Goal: Information Seeking & Learning: Check status

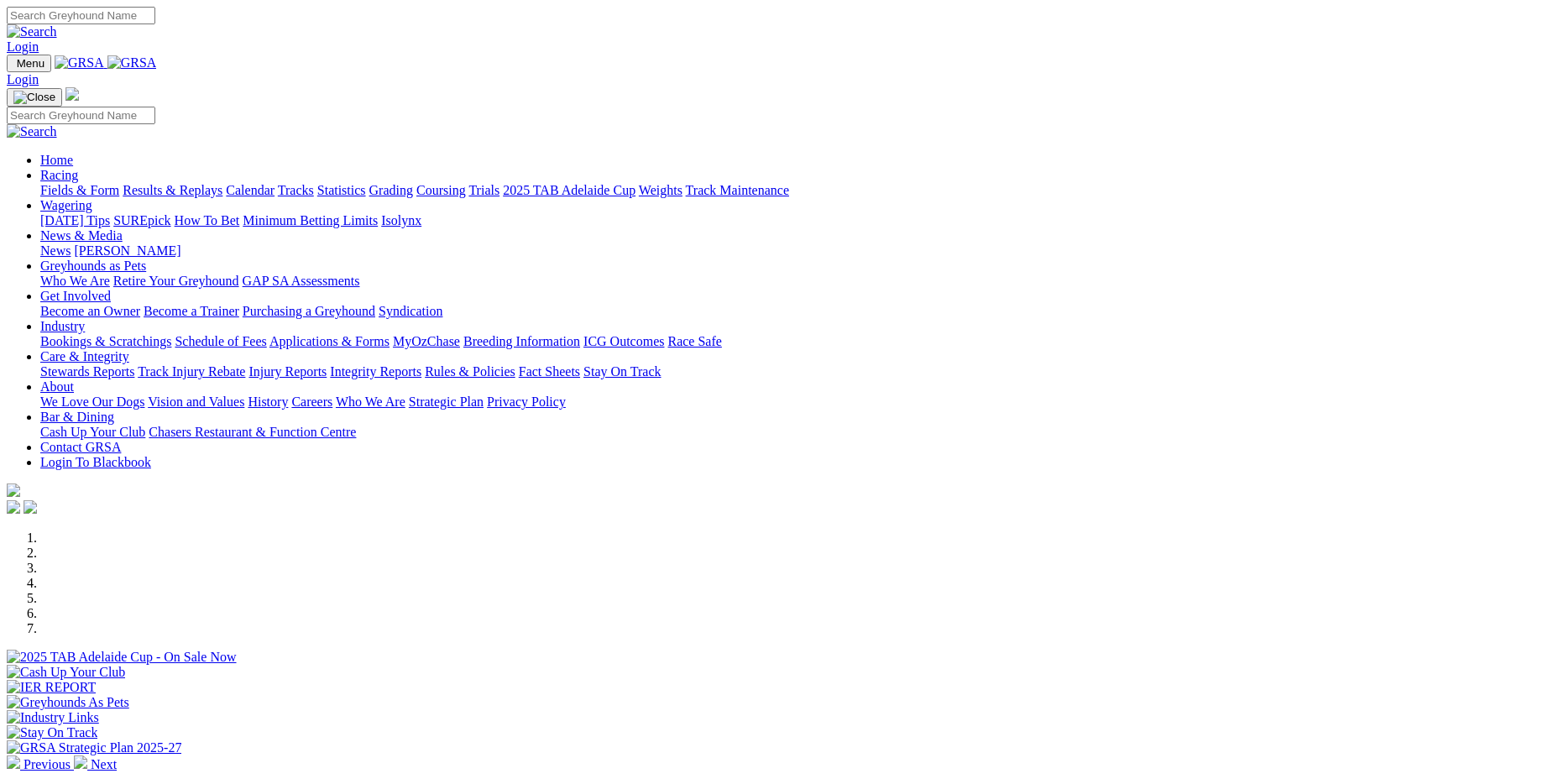
scroll to position [420, 0]
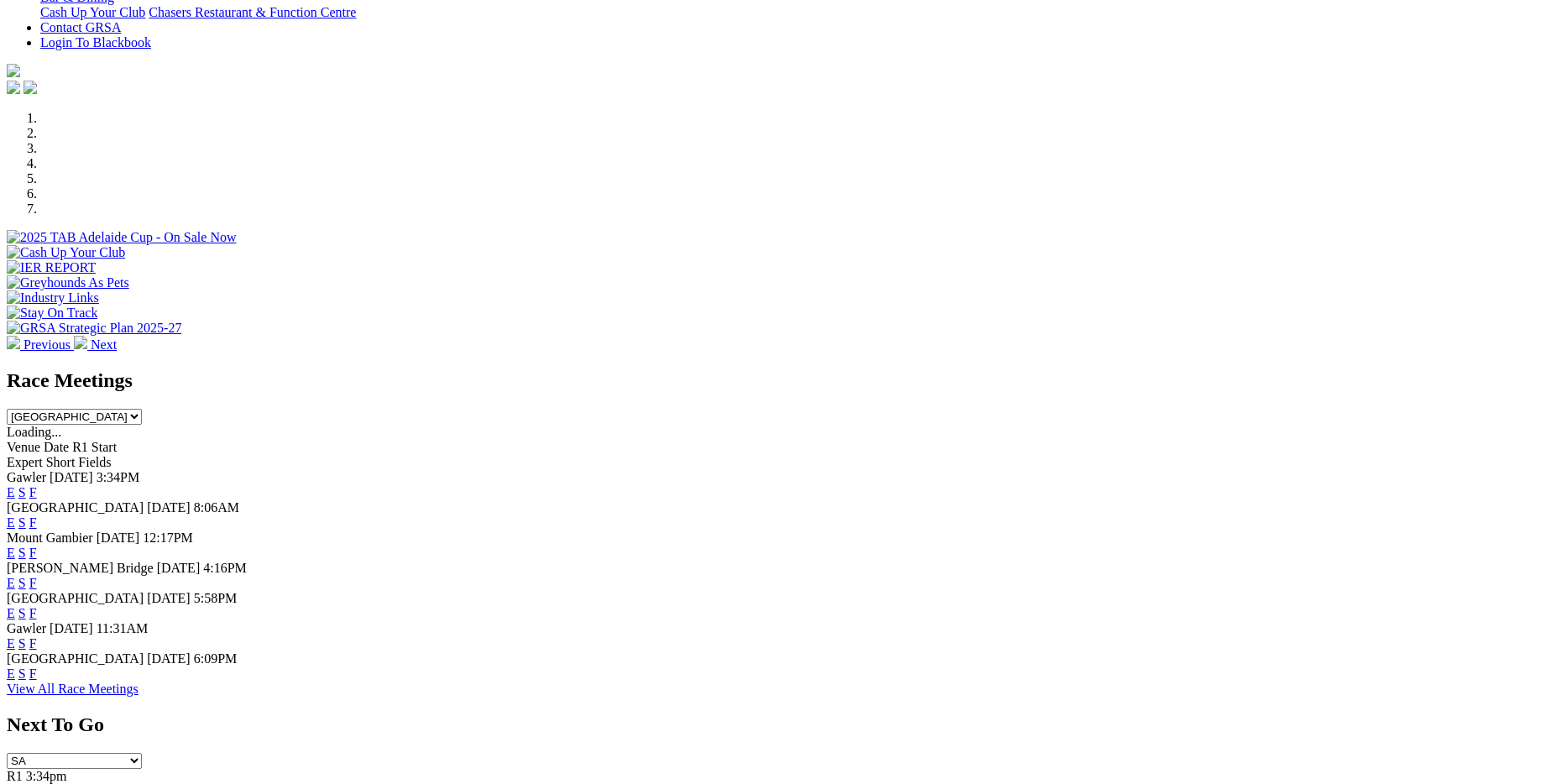
click at [37, 576] on link "F" at bounding box center [33, 583] width 8 height 15
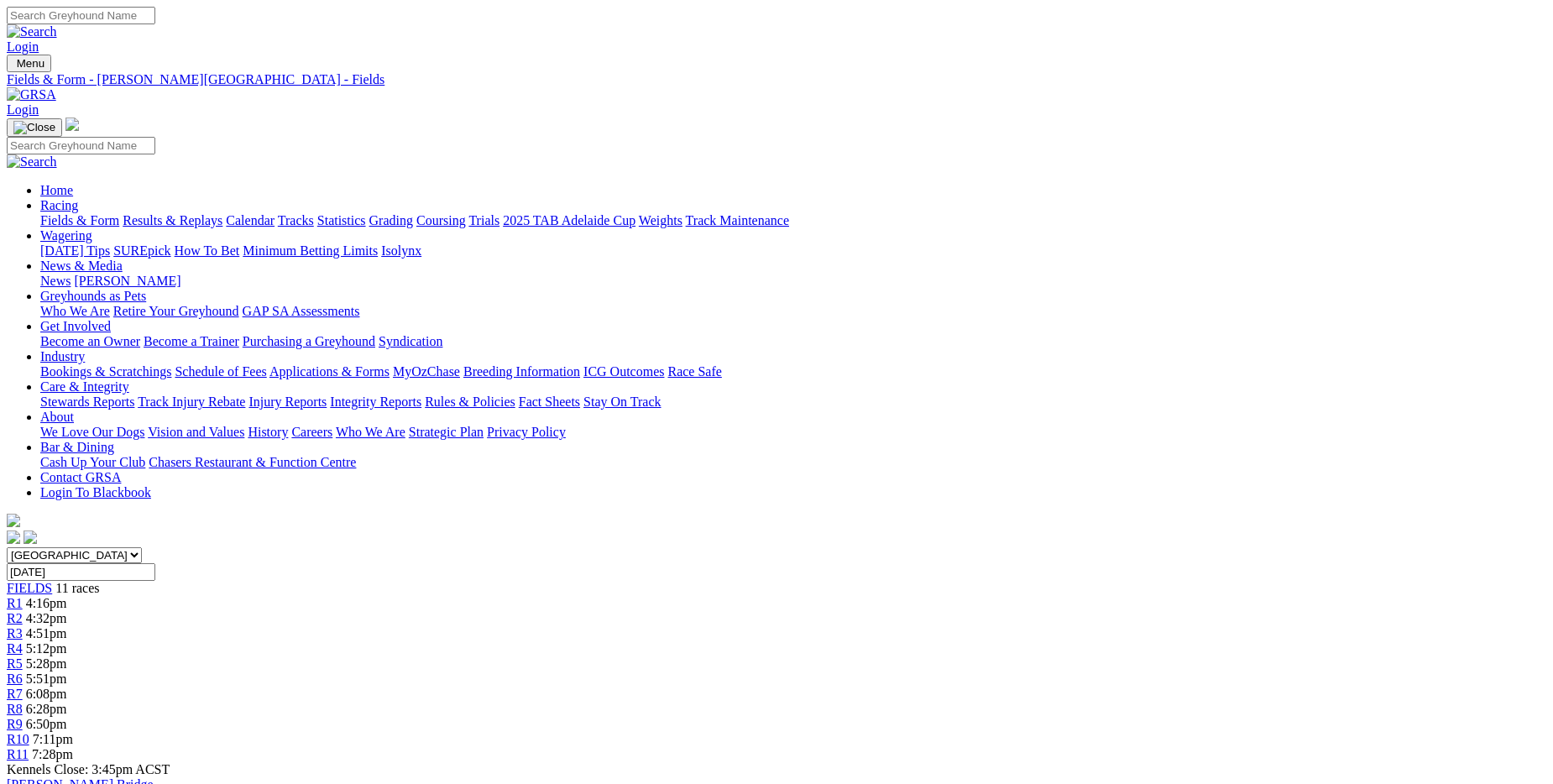
click at [119, 213] on link "Fields & Form" at bounding box center [79, 220] width 79 height 15
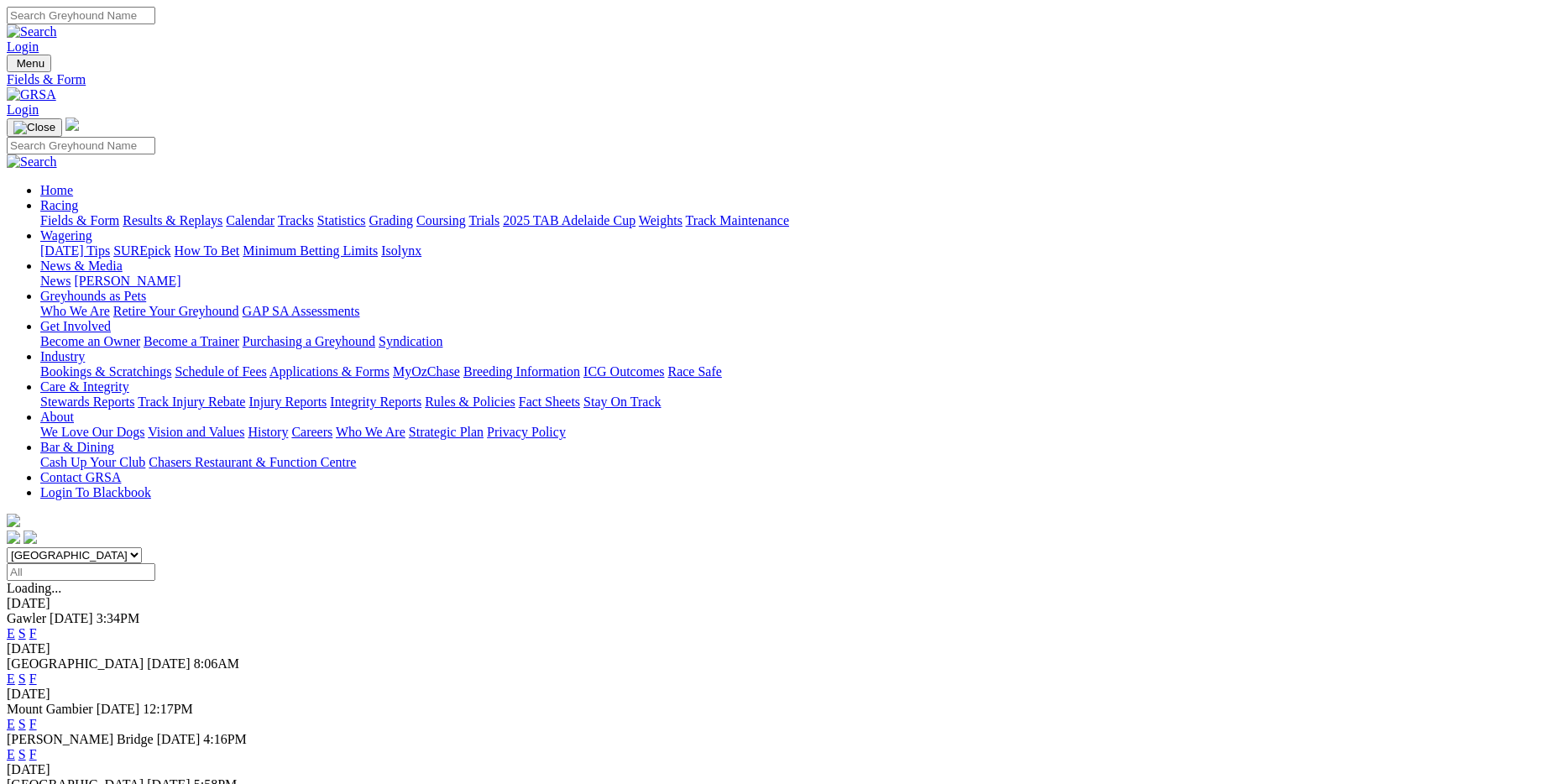
click at [37, 626] on link "F" at bounding box center [33, 633] width 8 height 15
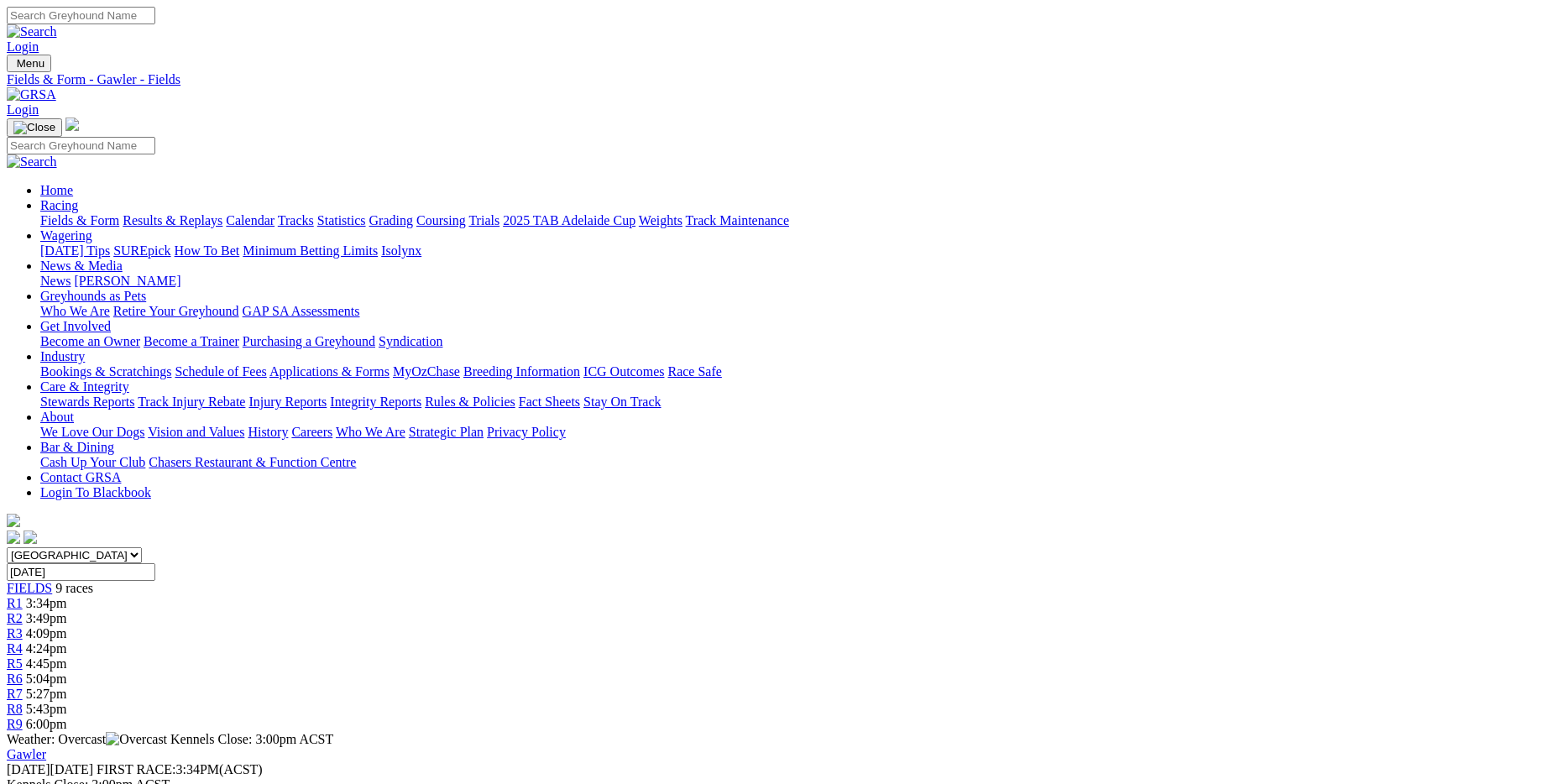
click at [119, 213] on link "Fields & Form" at bounding box center [79, 220] width 79 height 15
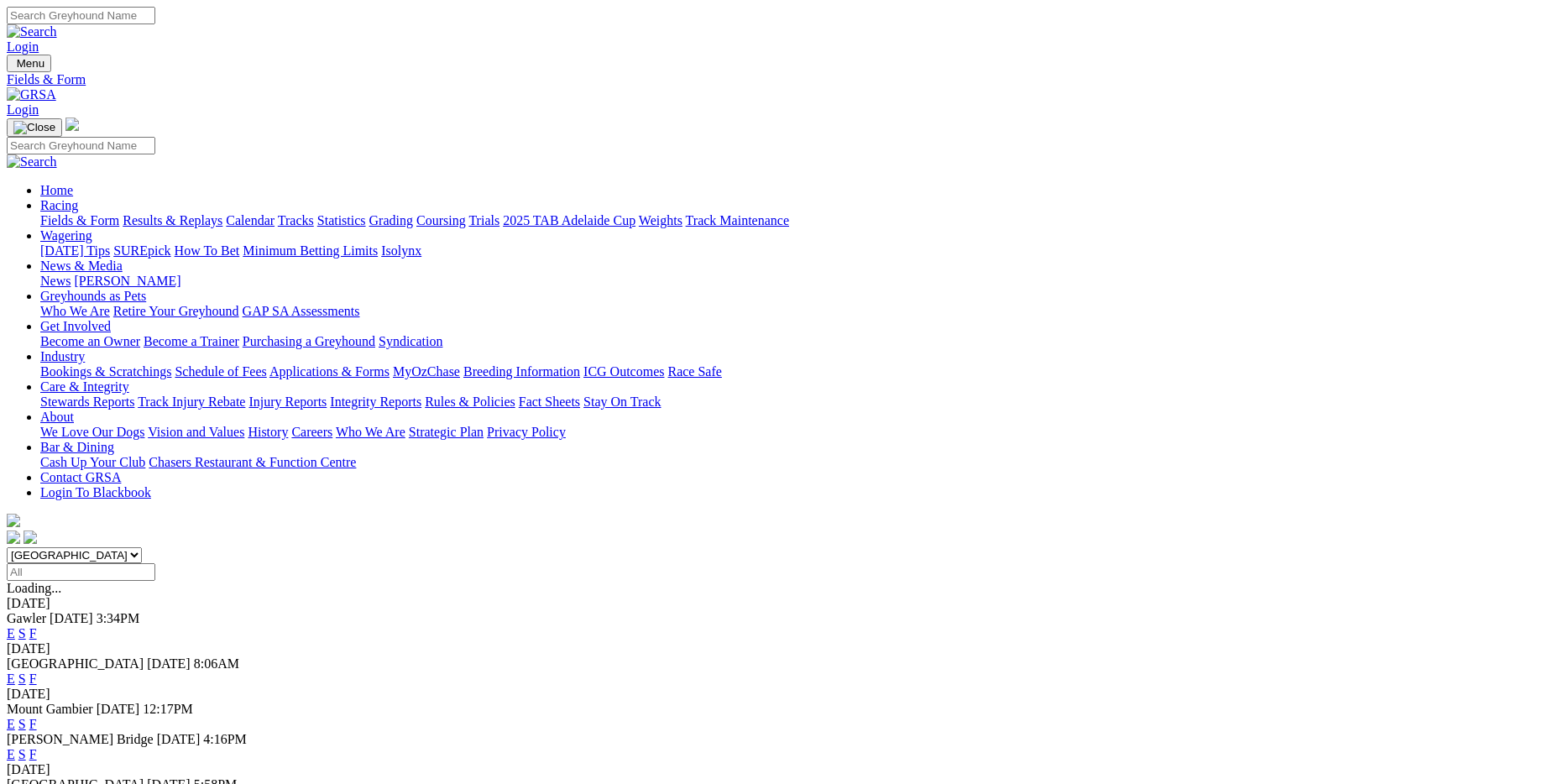
click at [37, 672] on link "F" at bounding box center [33, 679] width 8 height 15
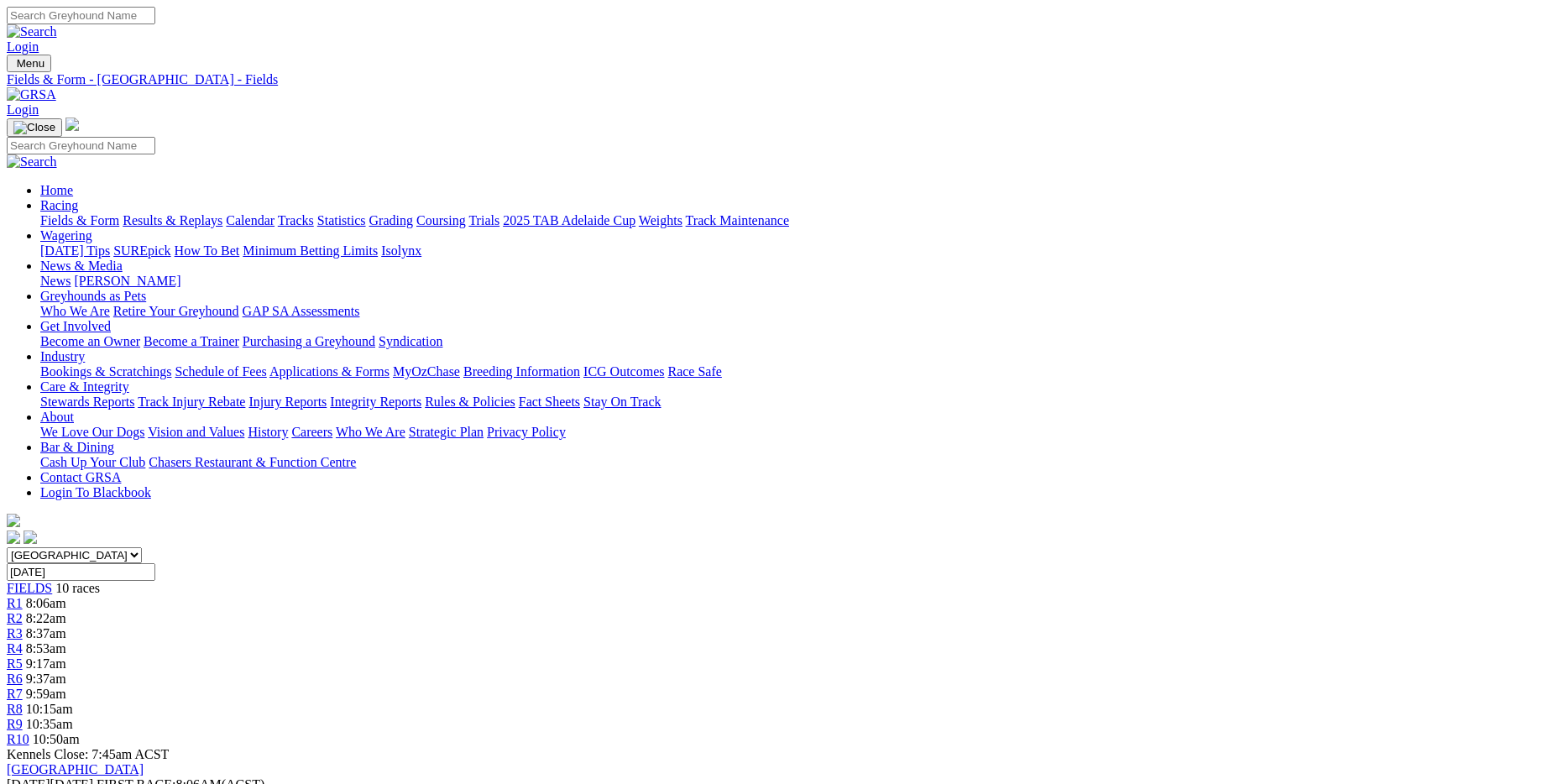
click at [119, 213] on link "Fields & Form" at bounding box center [79, 220] width 79 height 15
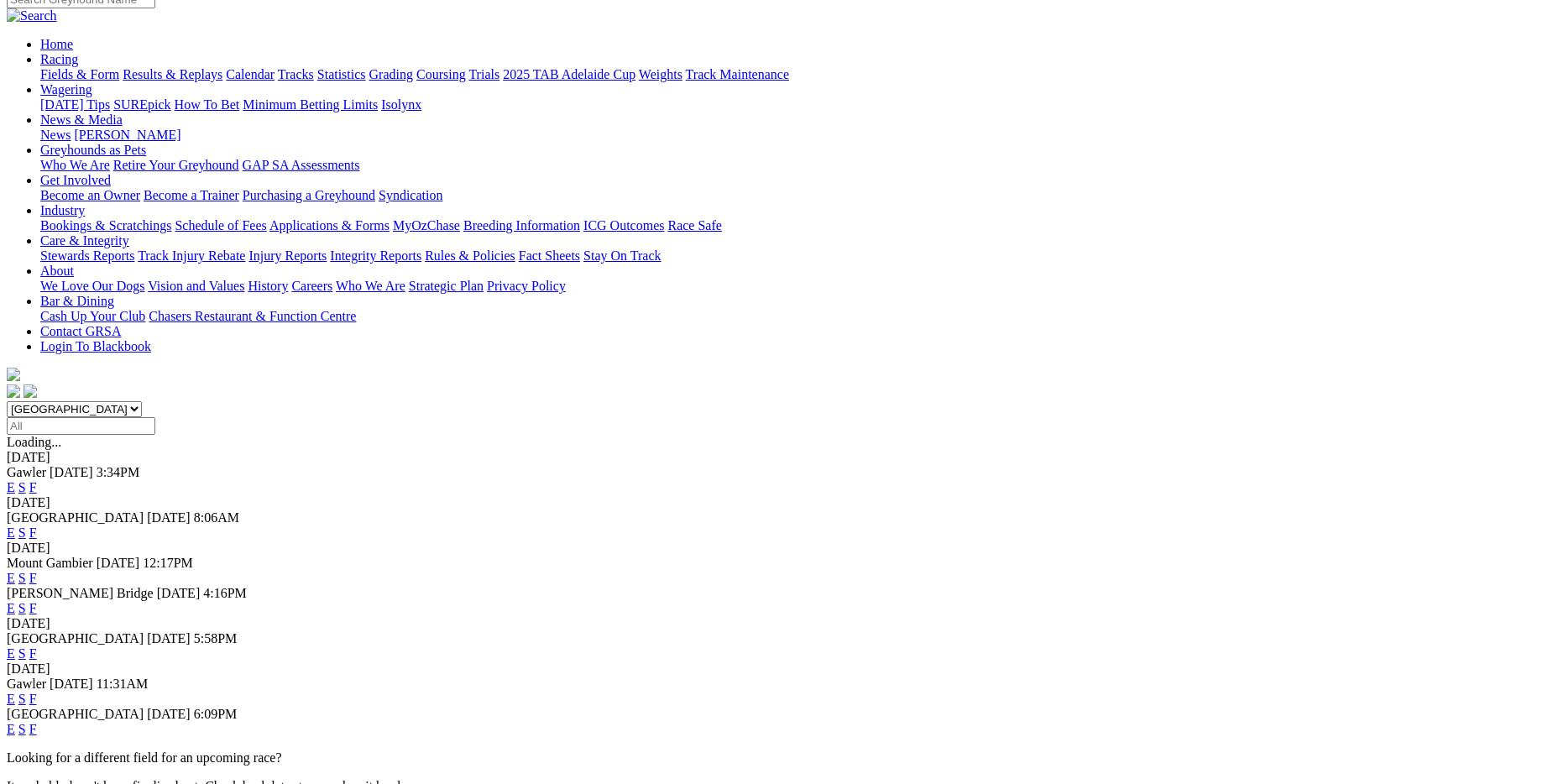
scroll to position [168, 0]
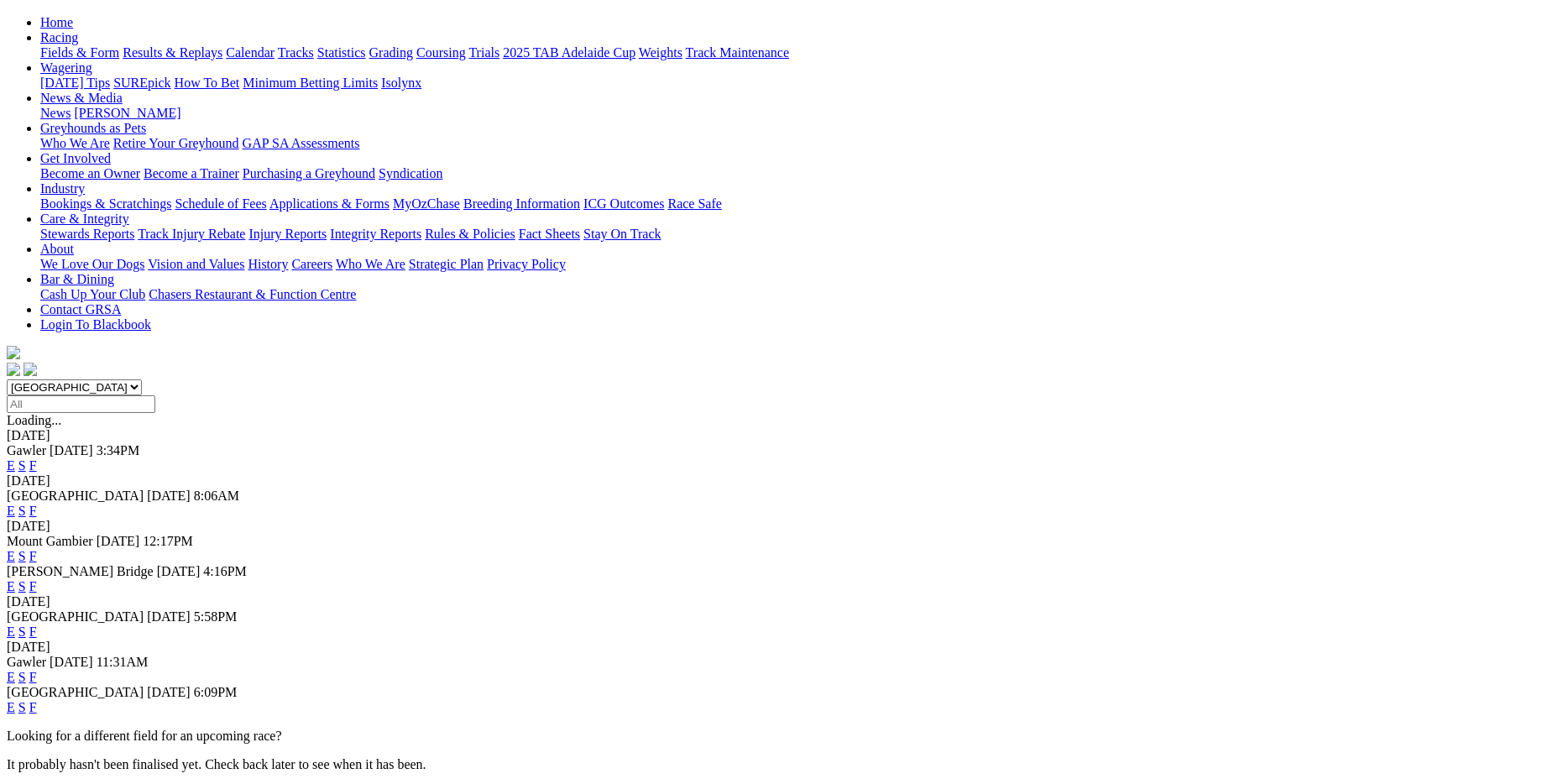
click at [37, 624] on link "F" at bounding box center [33, 631] width 8 height 15
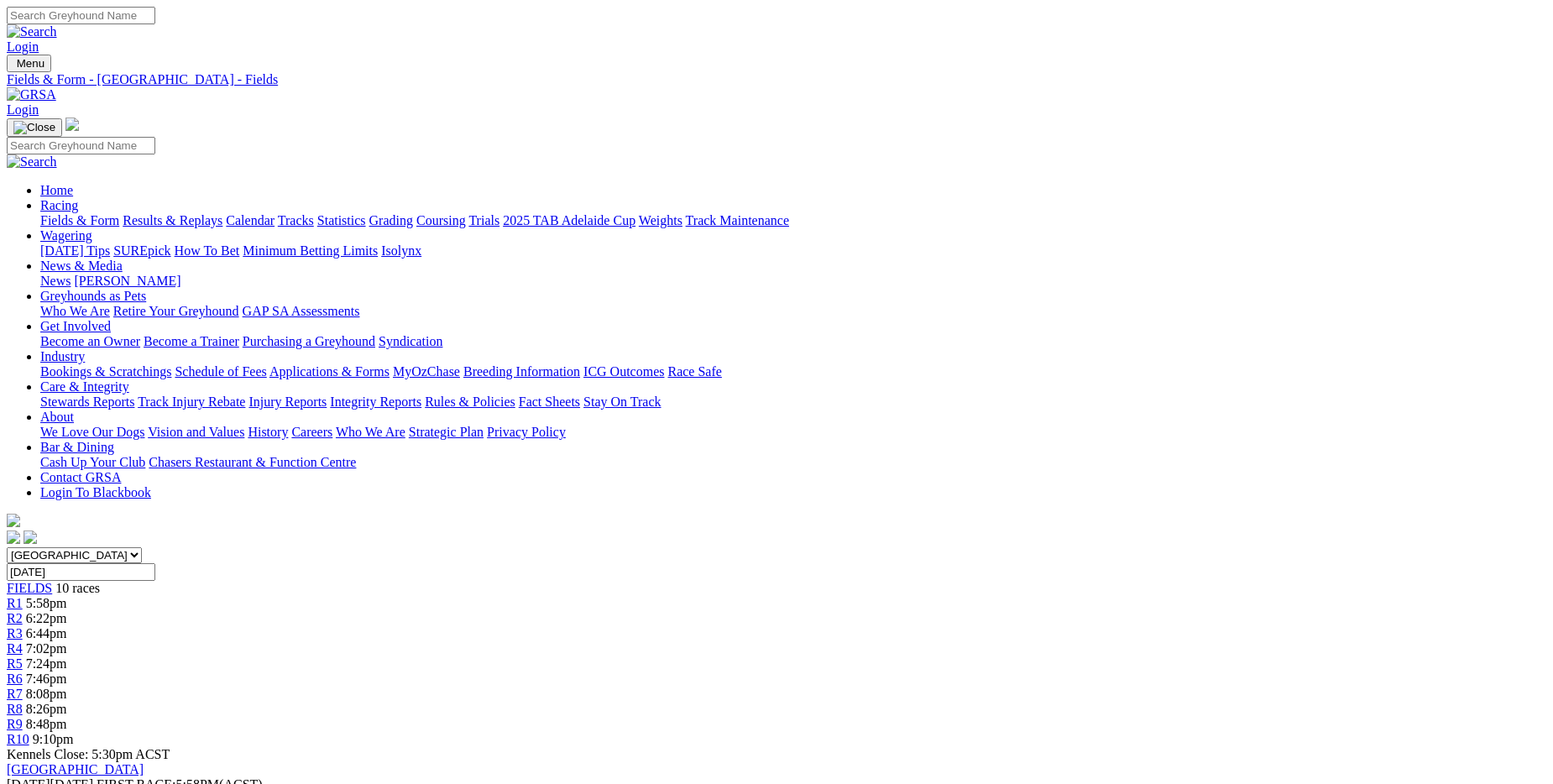
click at [119, 213] on link "Fields & Form" at bounding box center [79, 220] width 79 height 15
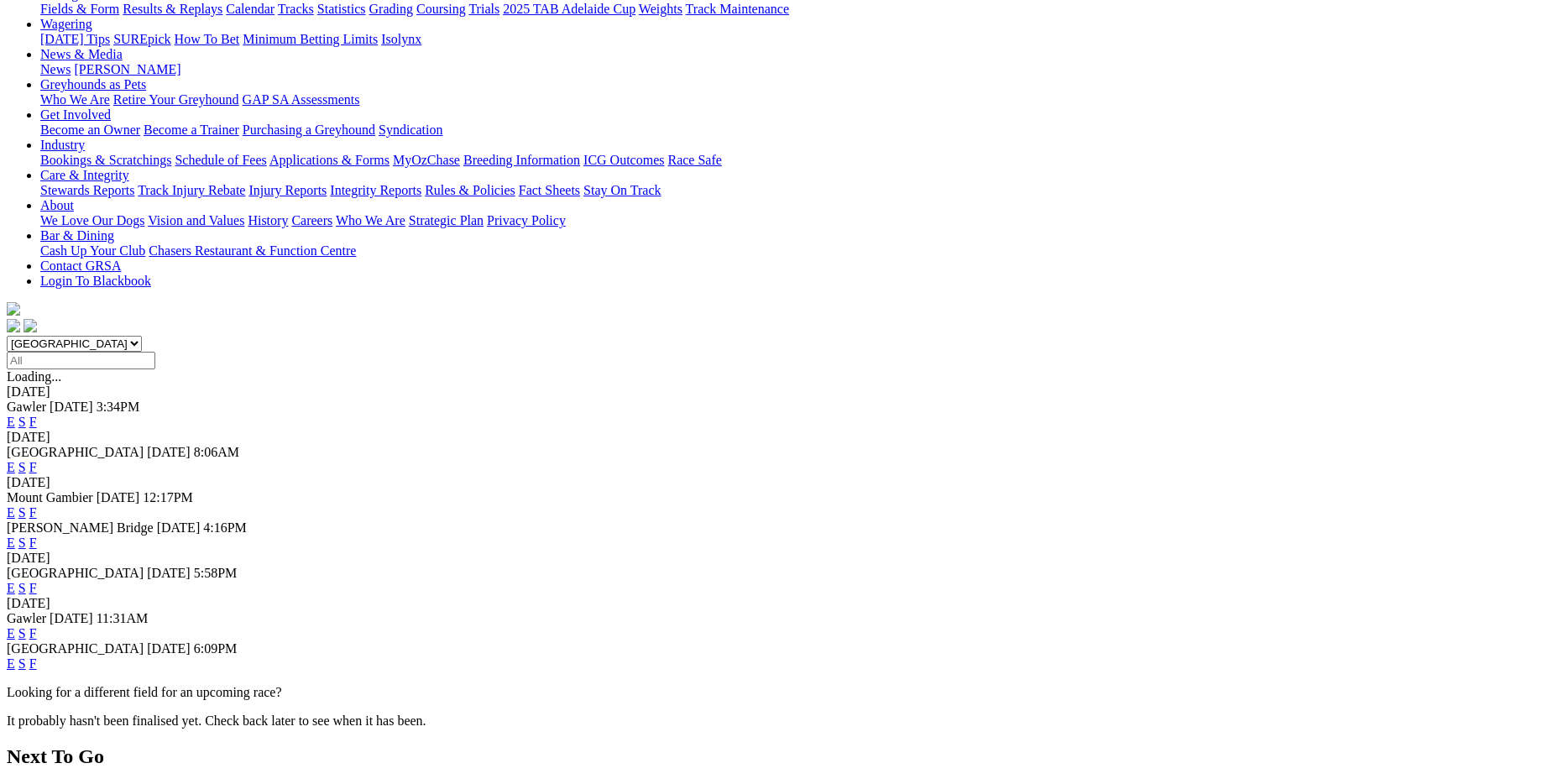
scroll to position [252, 0]
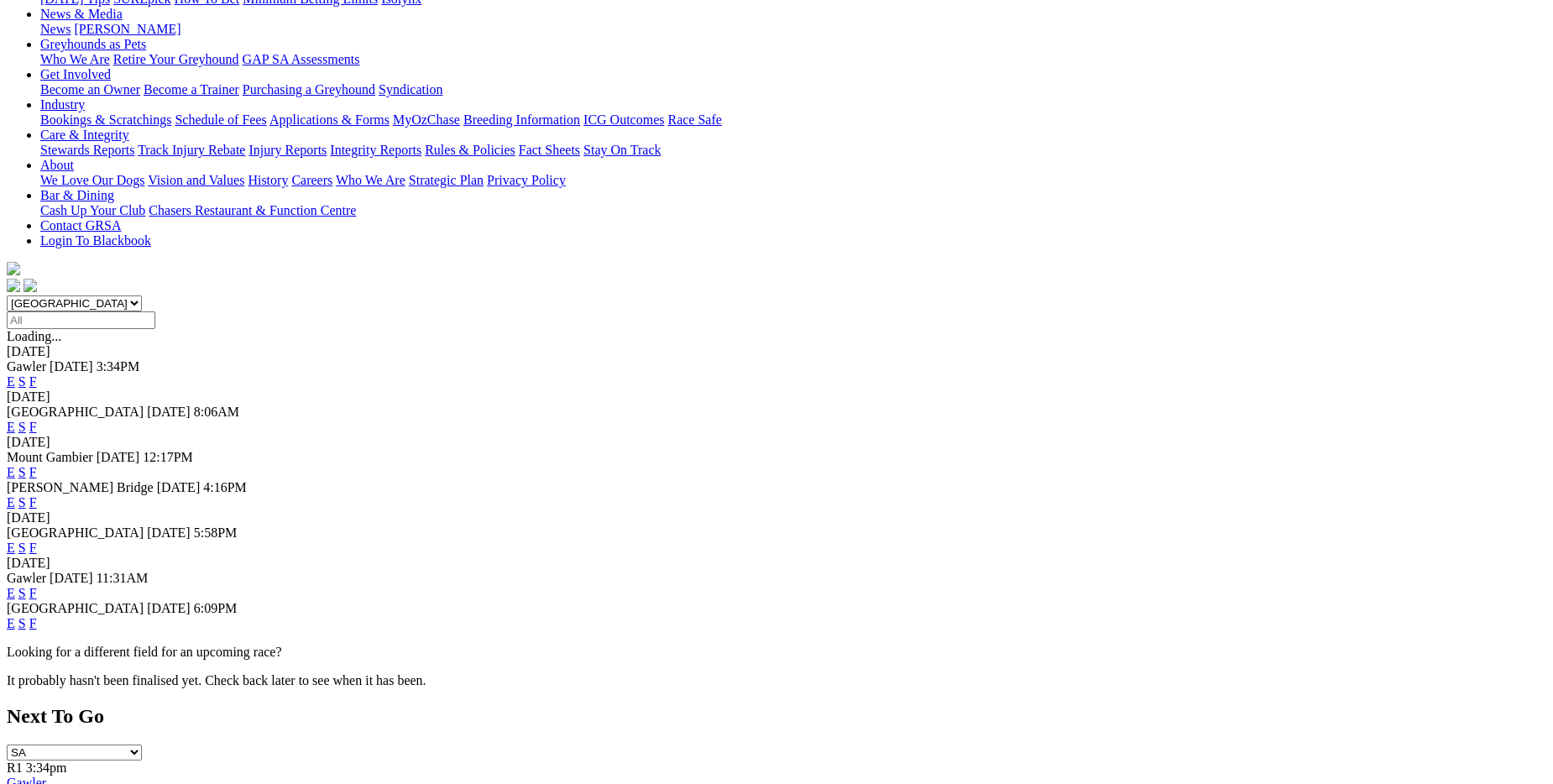
click at [37, 616] on link "F" at bounding box center [33, 623] width 8 height 15
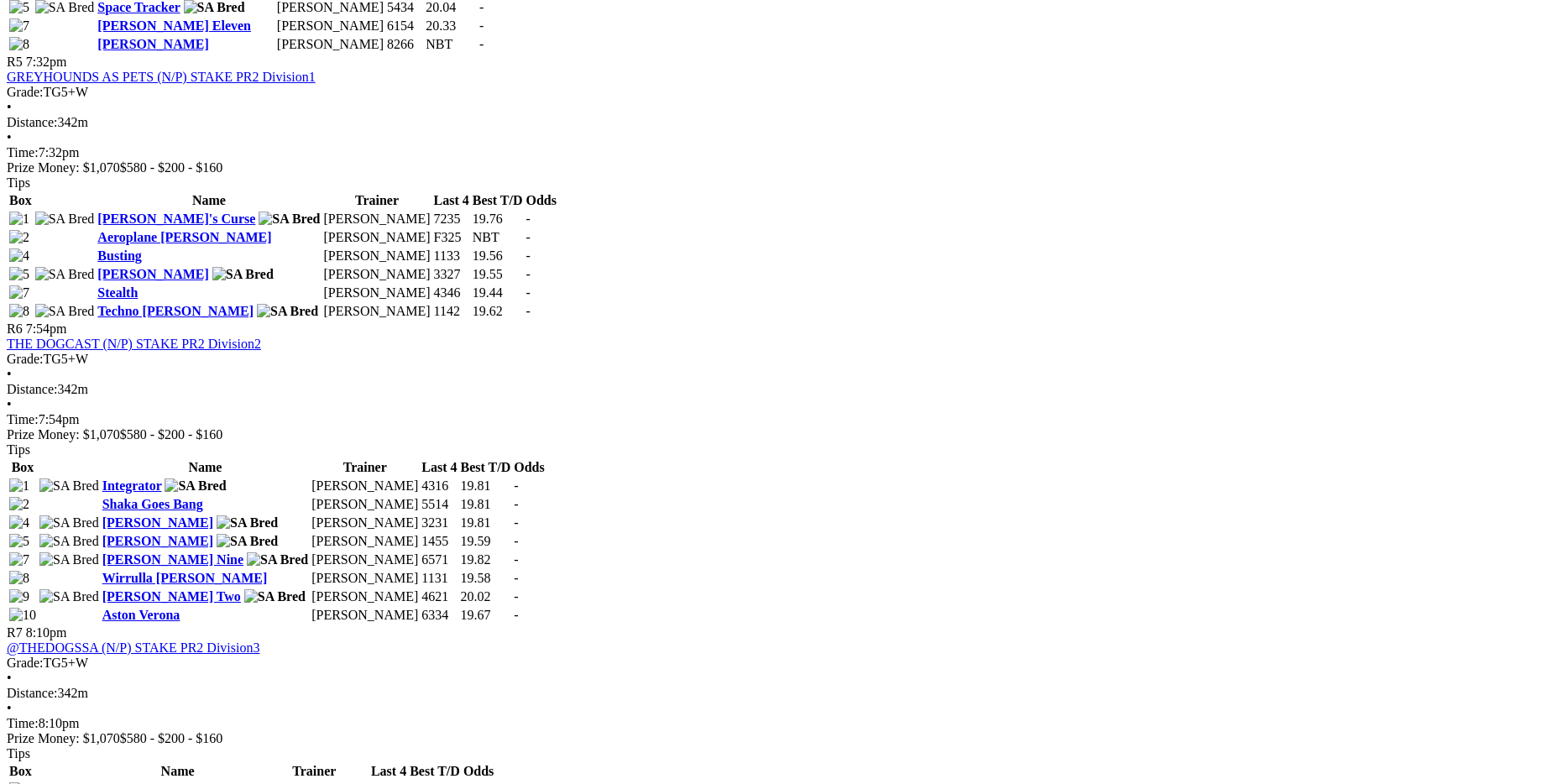
scroll to position [1930, 0]
